Goal: Navigation & Orientation: Find specific page/section

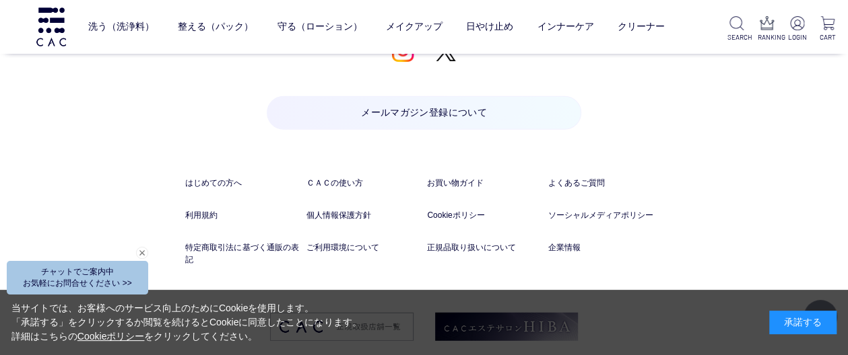
scroll to position [6868, 0]
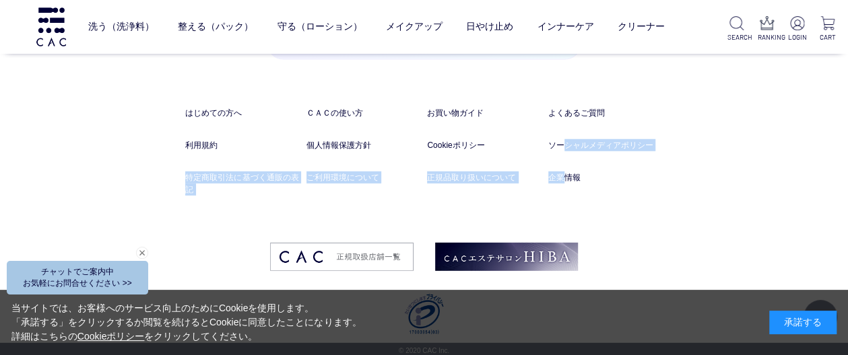
drag, startPoint x: 562, startPoint y: 182, endPoint x: 561, endPoint y: 164, distance: 18.9
click at [561, 164] on ul "はじめての方へ ＣＡＣの使い方 お買い物ガイド よくあるご質問 利用規約 個人情報保護方針 Cookieポリシー ソーシャルメディアポリシー 特定商取引法に基…" at bounding box center [423, 175] width 477 height 136
click at [561, 172] on link "企業情報" at bounding box center [605, 178] width 114 height 12
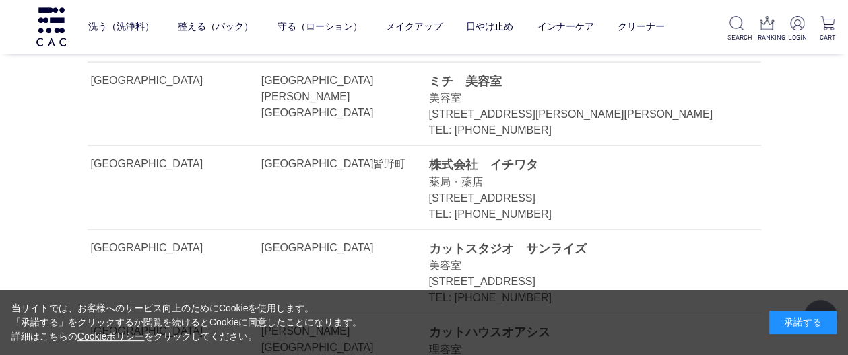
scroll to position [1518, 0]
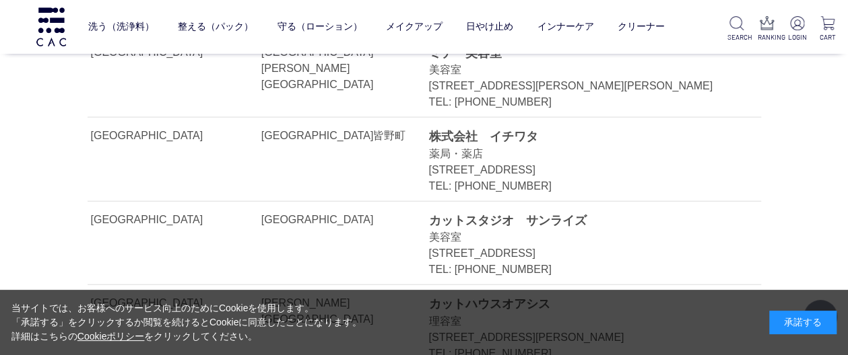
drag, startPoint x: 642, startPoint y: 162, endPoint x: 553, endPoint y: 130, distance: 93.9
click at [553, 162] on div "[STREET_ADDRESS]" at bounding box center [579, 170] width 302 height 16
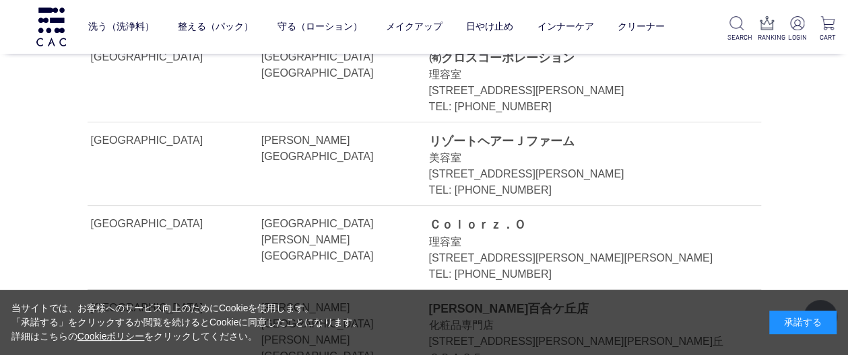
scroll to position [2788, 0]
